Goal: Task Accomplishment & Management: Manage account settings

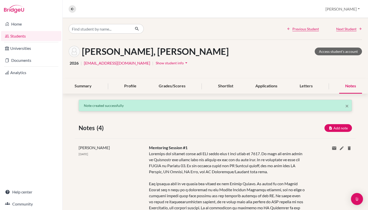
click at [29, 34] on link "Students" at bounding box center [31, 36] width 60 height 10
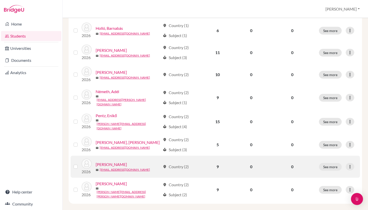
scroll to position [123, 0]
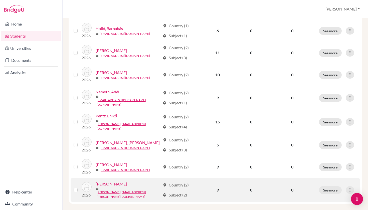
click at [112, 182] on link "[PERSON_NAME]" at bounding box center [111, 184] width 31 height 6
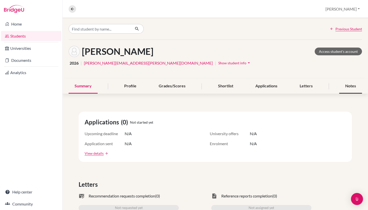
click at [354, 84] on div "Notes" at bounding box center [351, 86] width 23 height 15
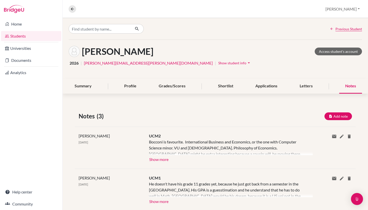
click at [163, 158] on button "Show more" at bounding box center [159, 159] width 20 height 8
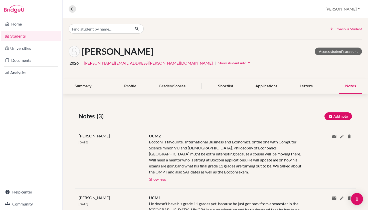
click at [34, 36] on link "Students" at bounding box center [31, 36] width 60 height 10
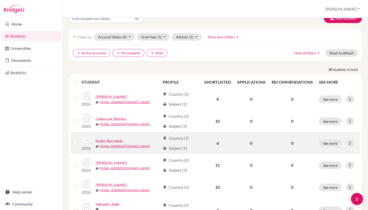
scroll to position [13, 0]
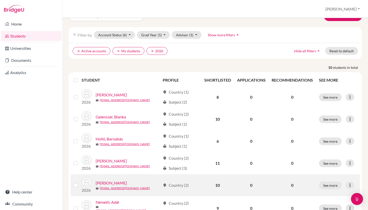
click at [112, 184] on link "[PERSON_NAME]" at bounding box center [111, 183] width 31 height 6
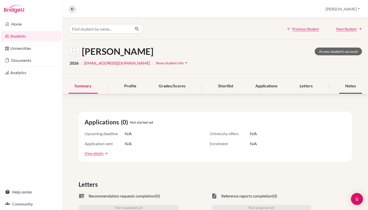
click at [356, 84] on div "Notes" at bounding box center [351, 86] width 23 height 15
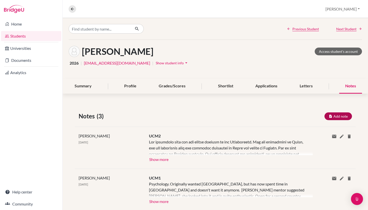
click at [351, 117] on button "Add note" at bounding box center [339, 117] width 28 height 8
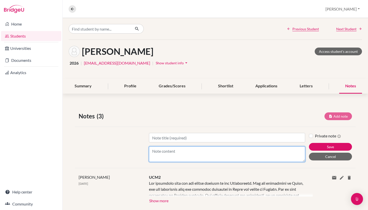
click at [176, 156] on textarea "Content" at bounding box center [227, 155] width 157 height 16
paste textarea "Niki is interested in applying to psychology programs in the Netherlands; she i…"
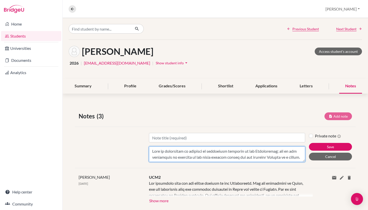
scroll to position [150, 0]
type textarea "Niki is interested in applying to psychology programs in the Netherlands; she i…"
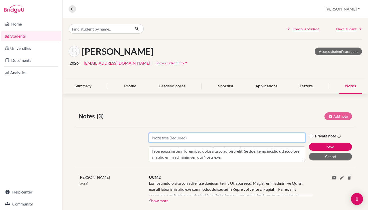
click at [171, 141] on input "Title" at bounding box center [227, 138] width 157 height 10
type input "Mentoring Session #1"
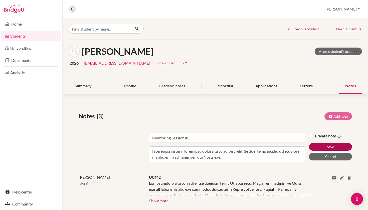
click at [322, 149] on button "Save" at bounding box center [330, 147] width 43 height 8
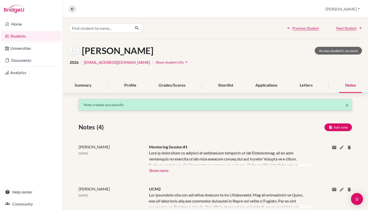
click at [160, 169] on button "Show more" at bounding box center [159, 170] width 20 height 8
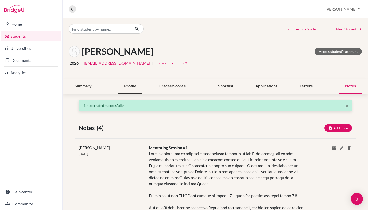
scroll to position [0, 0]
click at [33, 37] on link "Students" at bounding box center [31, 36] width 60 height 10
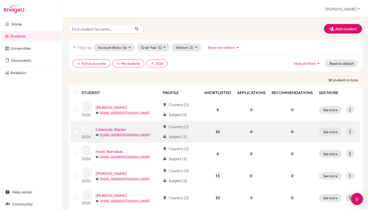
click at [119, 128] on link "Gelencsér, Blanka" at bounding box center [111, 130] width 30 height 6
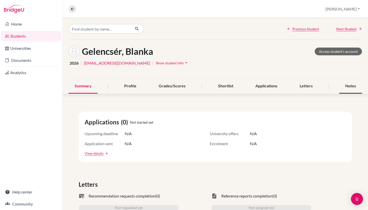
click at [355, 85] on div "Notes" at bounding box center [351, 86] width 23 height 15
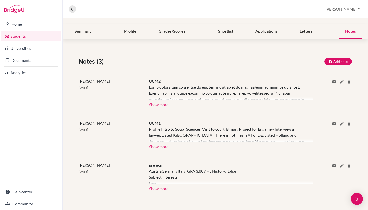
scroll to position [55, 0]
click at [338, 64] on button "Add note" at bounding box center [339, 62] width 28 height 8
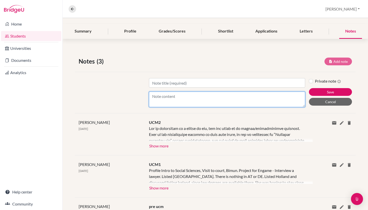
click at [215, 104] on textarea "Content" at bounding box center [227, 100] width 157 height 16
paste textarea "Since our last conversation over the summer, she has done extensive research on…"
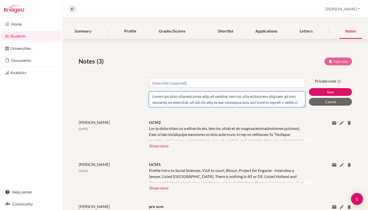
scroll to position [150, 0]
type textarea "Since our last conversation over the summer, she has done extensive research on…"
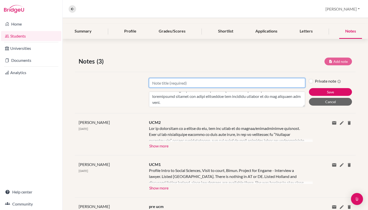
click at [198, 82] on input "Title" at bounding box center [227, 83] width 157 height 10
type input "Mentoring Session #1"
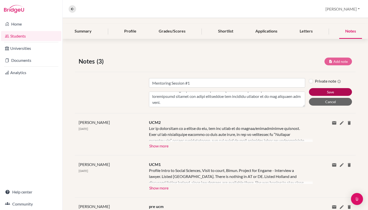
click at [328, 93] on button "Save" at bounding box center [330, 92] width 43 height 8
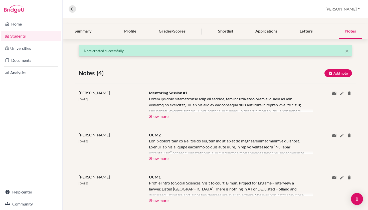
click at [160, 115] on button "Show more" at bounding box center [159, 116] width 20 height 8
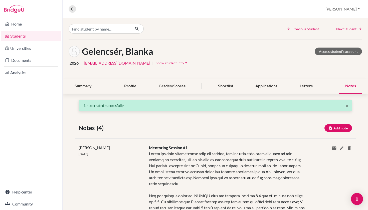
scroll to position [0, 0]
click at [44, 37] on link "Students" at bounding box center [31, 36] width 60 height 10
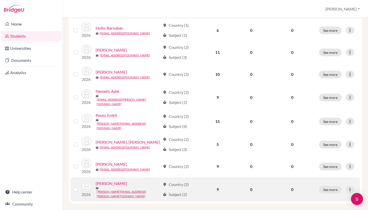
scroll to position [123, 0]
click at [105, 182] on link "[PERSON_NAME]" at bounding box center [111, 184] width 31 height 6
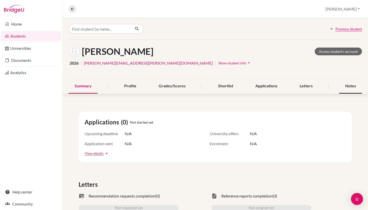
click at [348, 87] on div "Notes" at bounding box center [351, 86] width 23 height 15
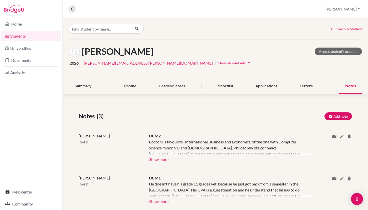
click at [162, 161] on button "Show more" at bounding box center [159, 159] width 20 height 8
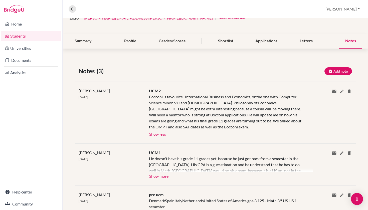
scroll to position [50, 0]
